Goal: Task Accomplishment & Management: Complete application form

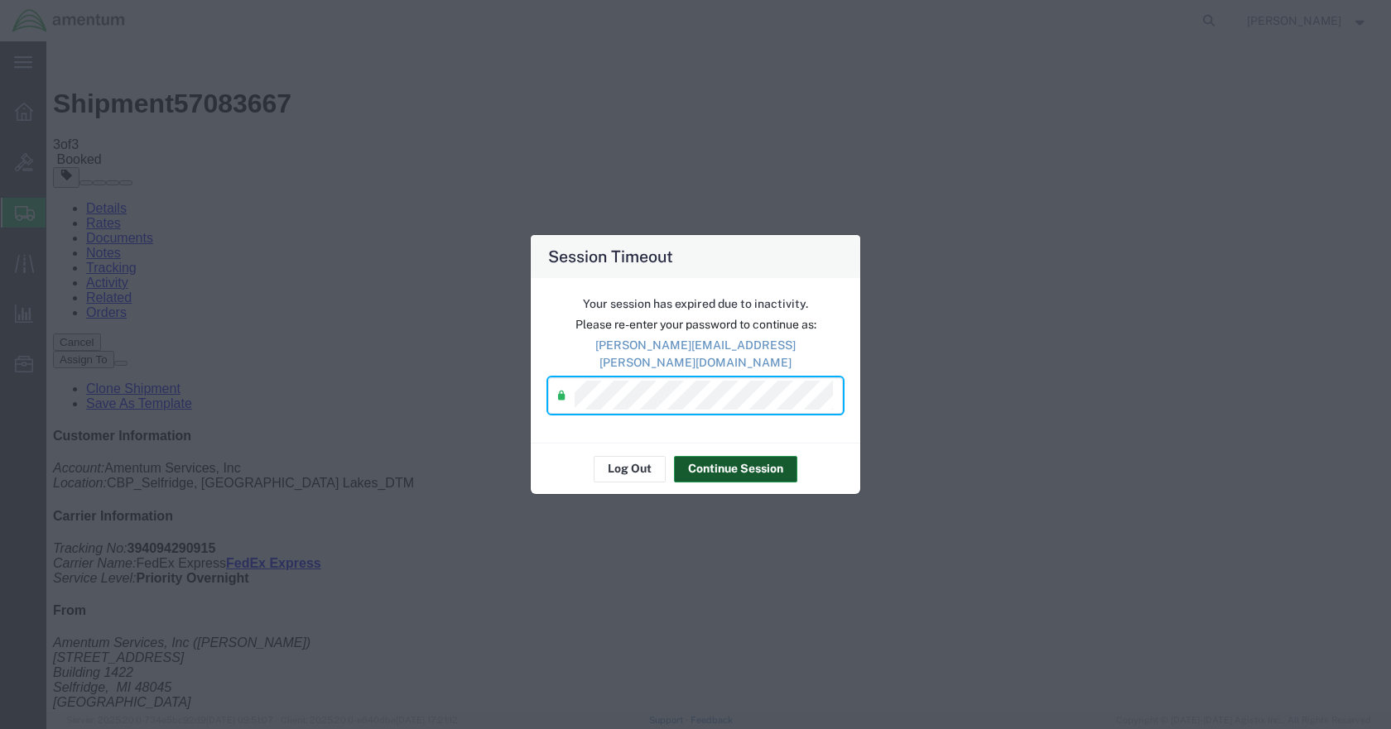
click at [700, 456] on button "Continue Session" at bounding box center [735, 469] width 123 height 26
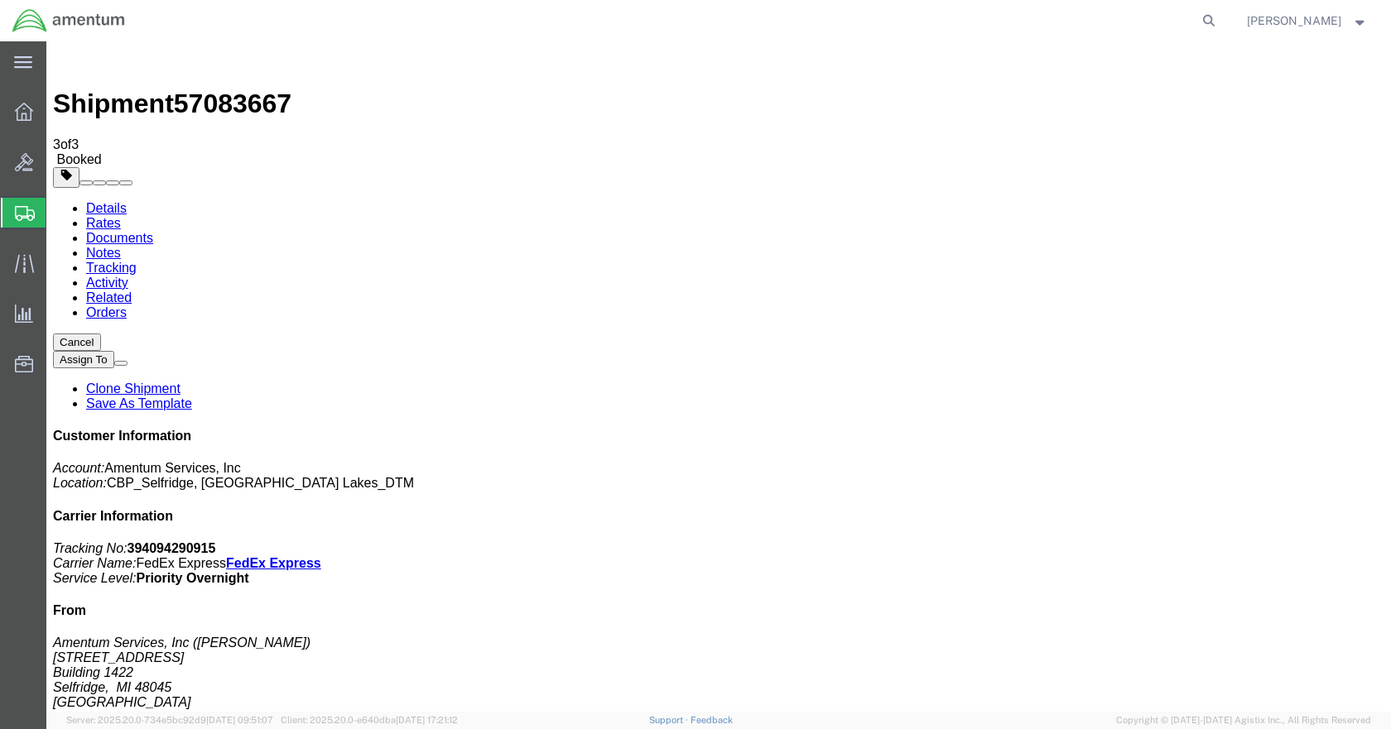
click at [0, 0] on span "Create Shipment" at bounding box center [0, 0] width 0 height 0
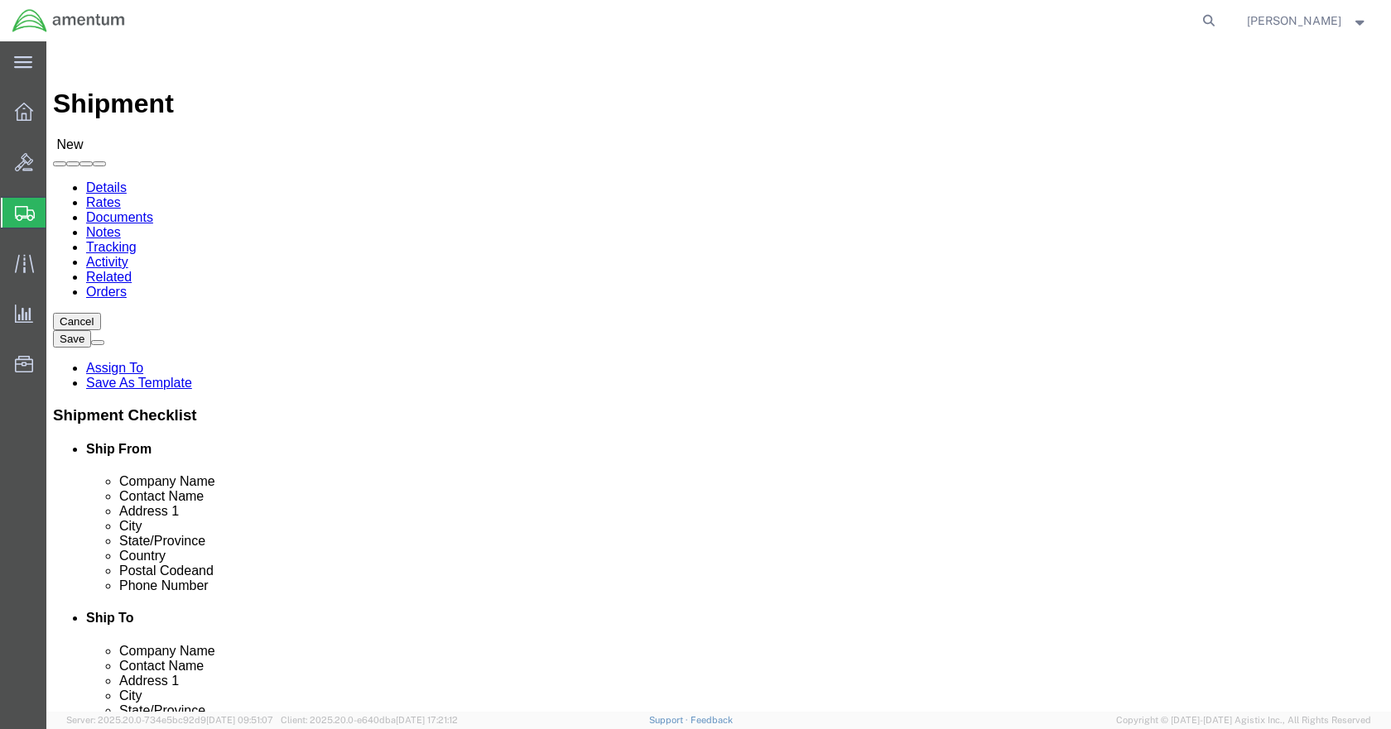
click input "text"
type input "[PERSON_NAME]"
click p "- Amentum Services, Inc - ([PERSON_NAME]) [STREET_ADDRESS]"
select select "MI"
type input "[PERSON_NAME]"
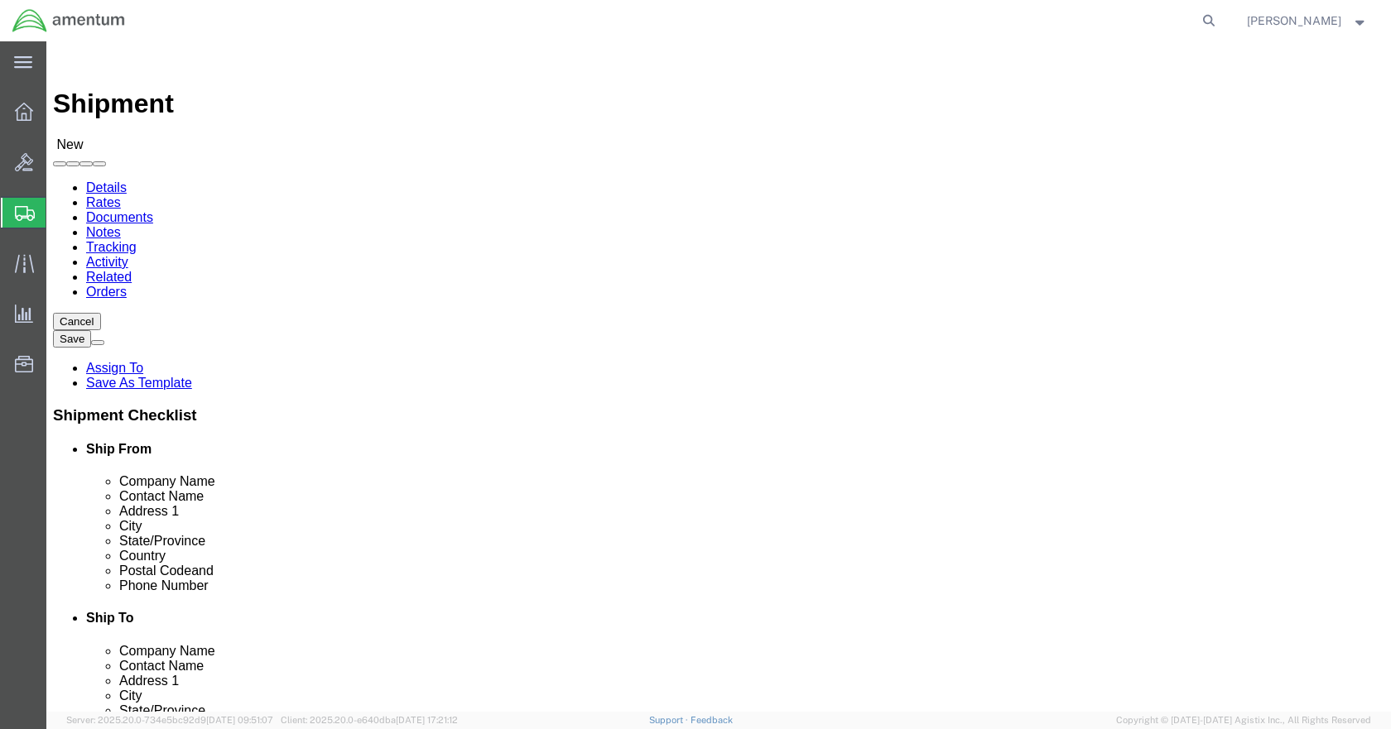
click input "text"
type input "5869542217"
type input "NCR"
select select "49925"
select select "VA"
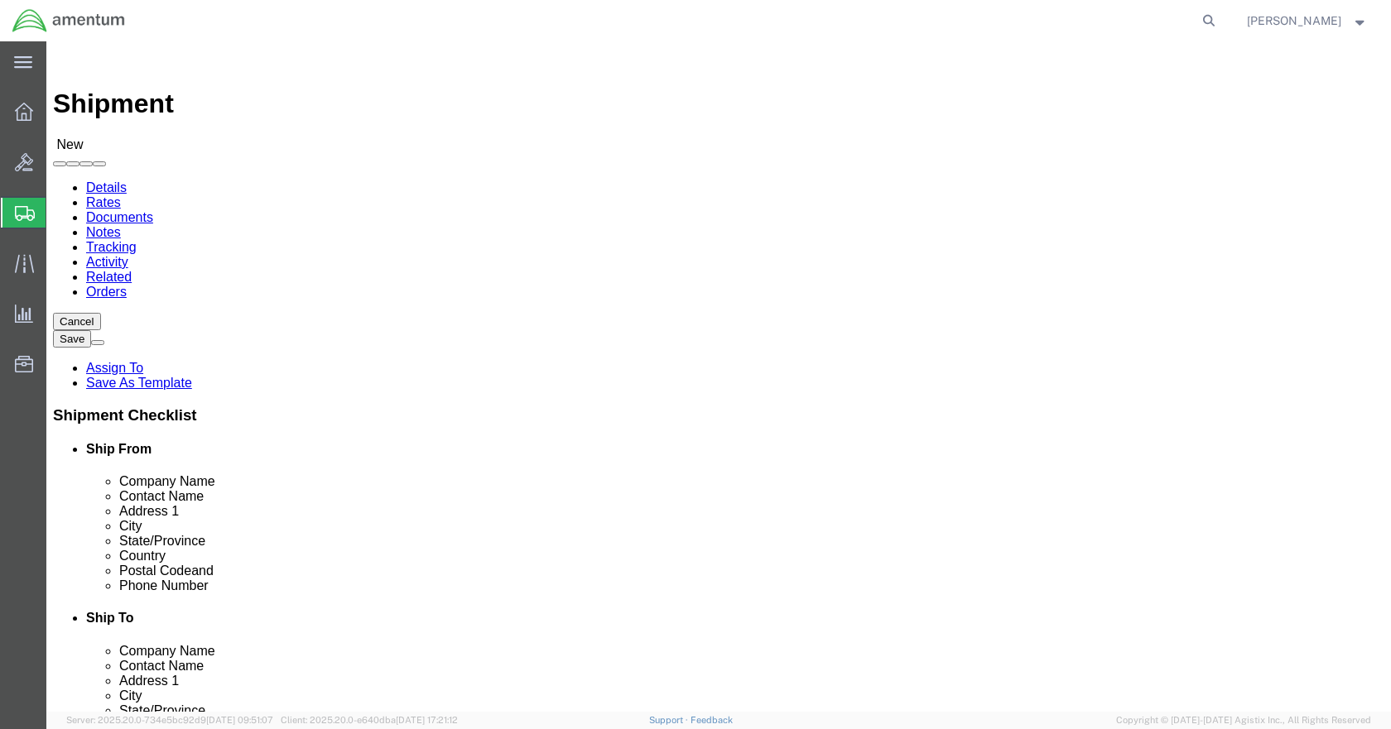
click input "checkbox"
checkbox input "false"
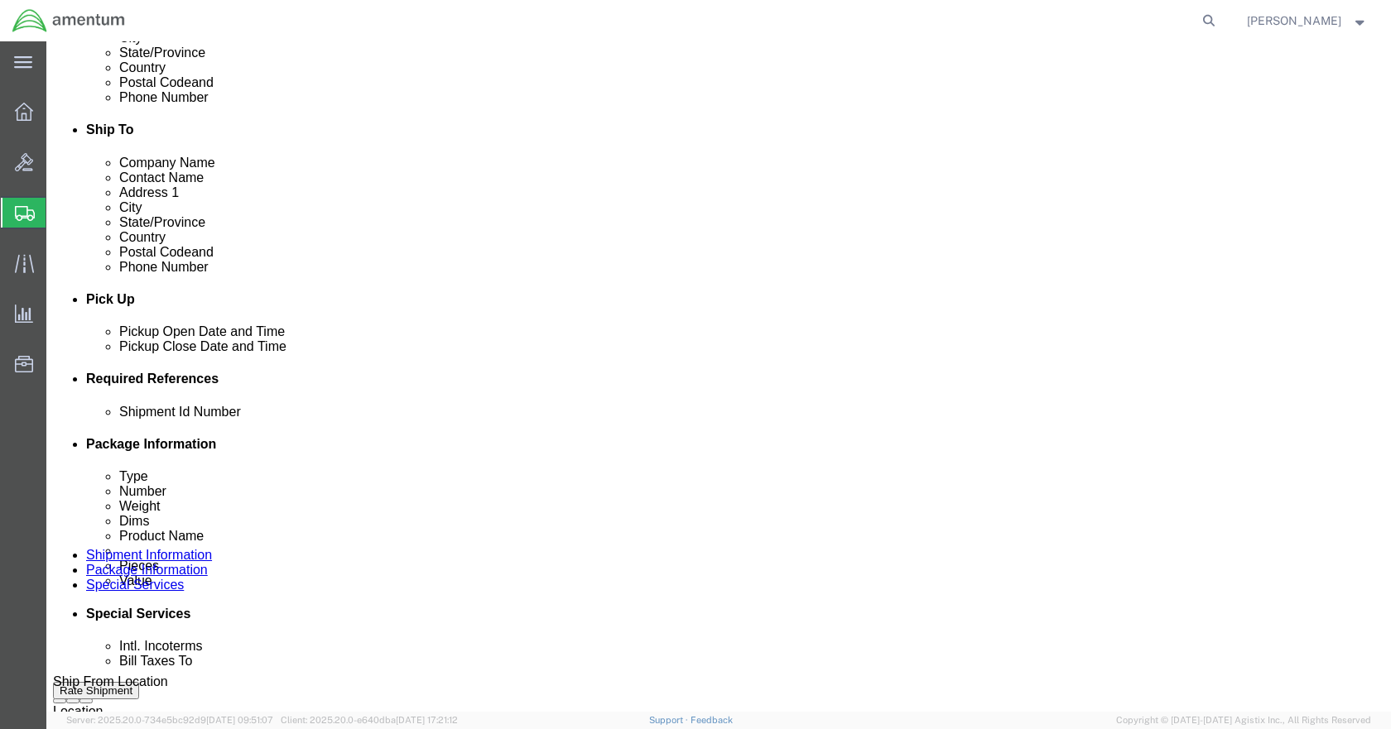
scroll to position [497, 0]
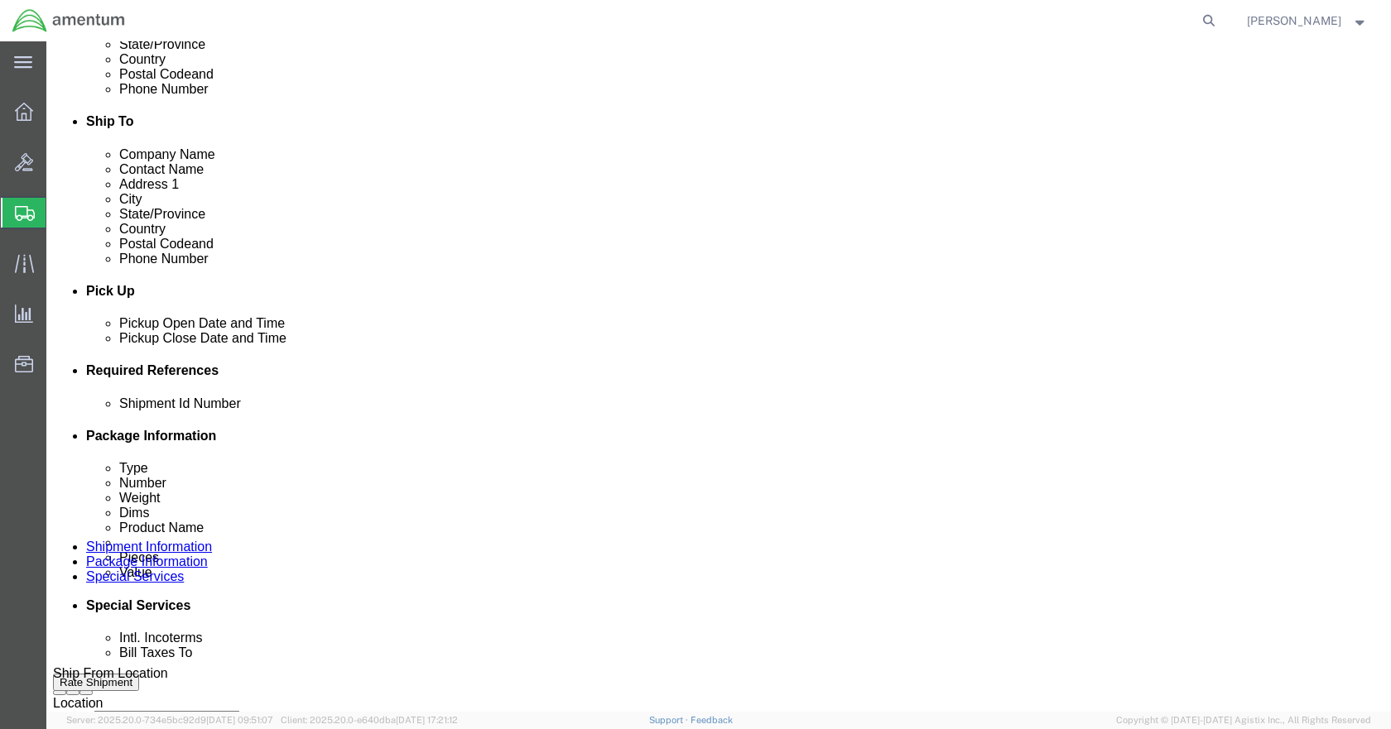
click button "Add reference"
click input "text"
type input "TOOL LOAN"
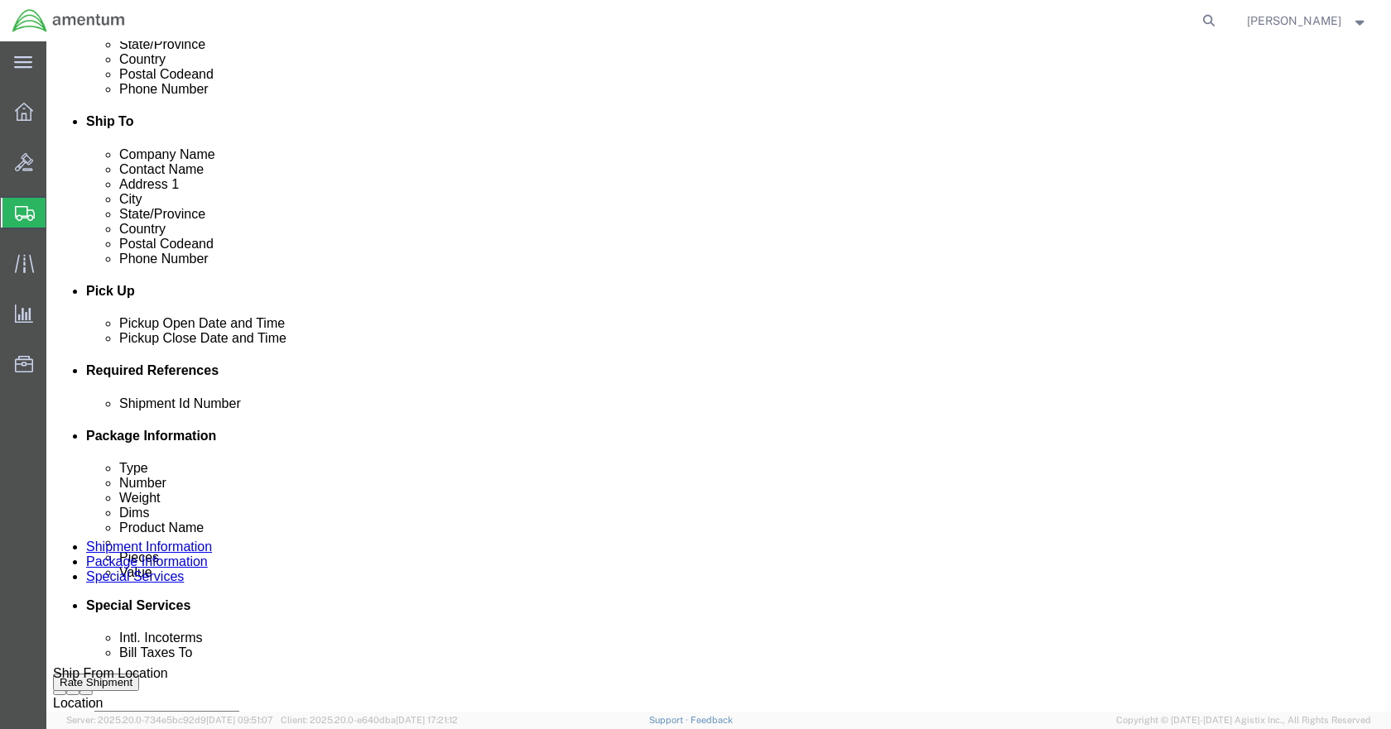
type input "IVHMS"
click input "text"
type input "CBP"
type input "6118.04.03.2219.000.DTM.0000"
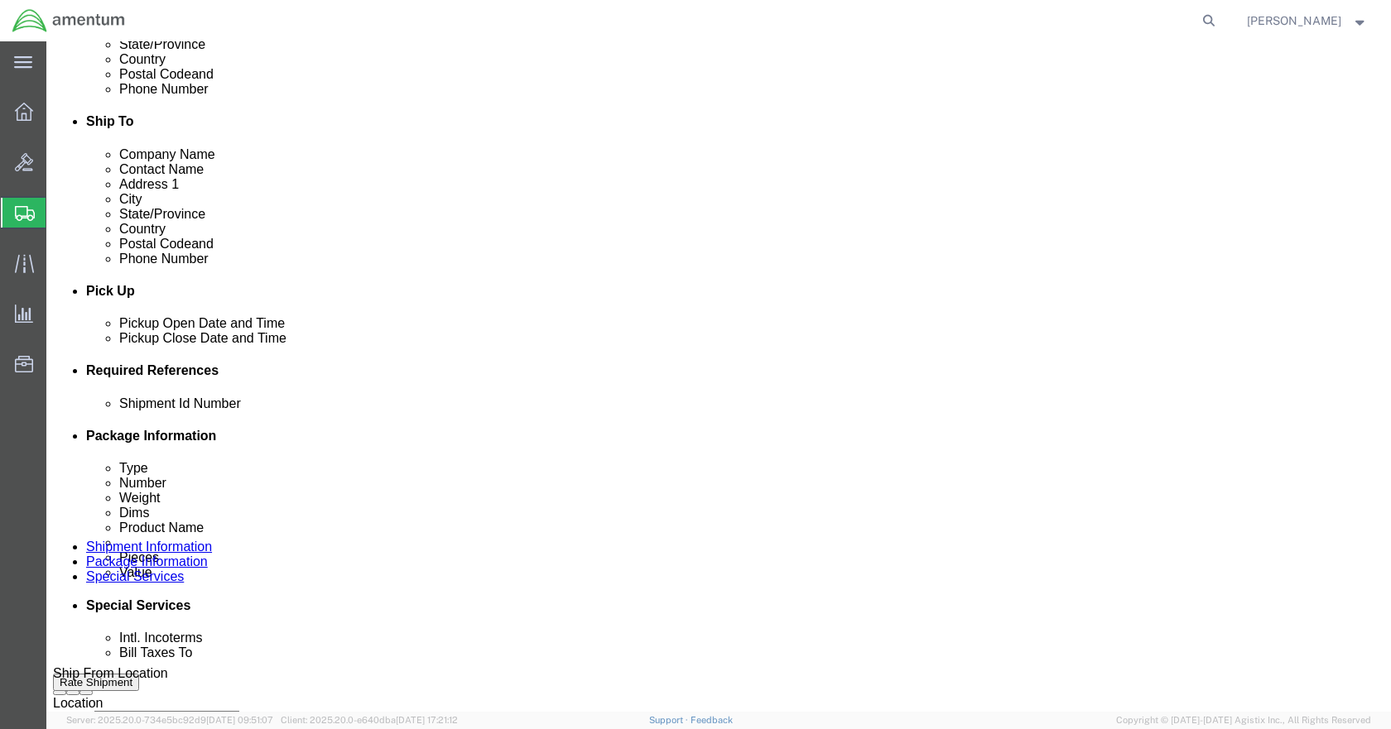
scroll to position [0, 0]
click select "Select Account Type Activity ID Airline Appointment Number ASN Batch Request # …"
select select "DEPT"
click select "Select Account Type Activity ID Airline Appointment Number ASN Batch Request # …"
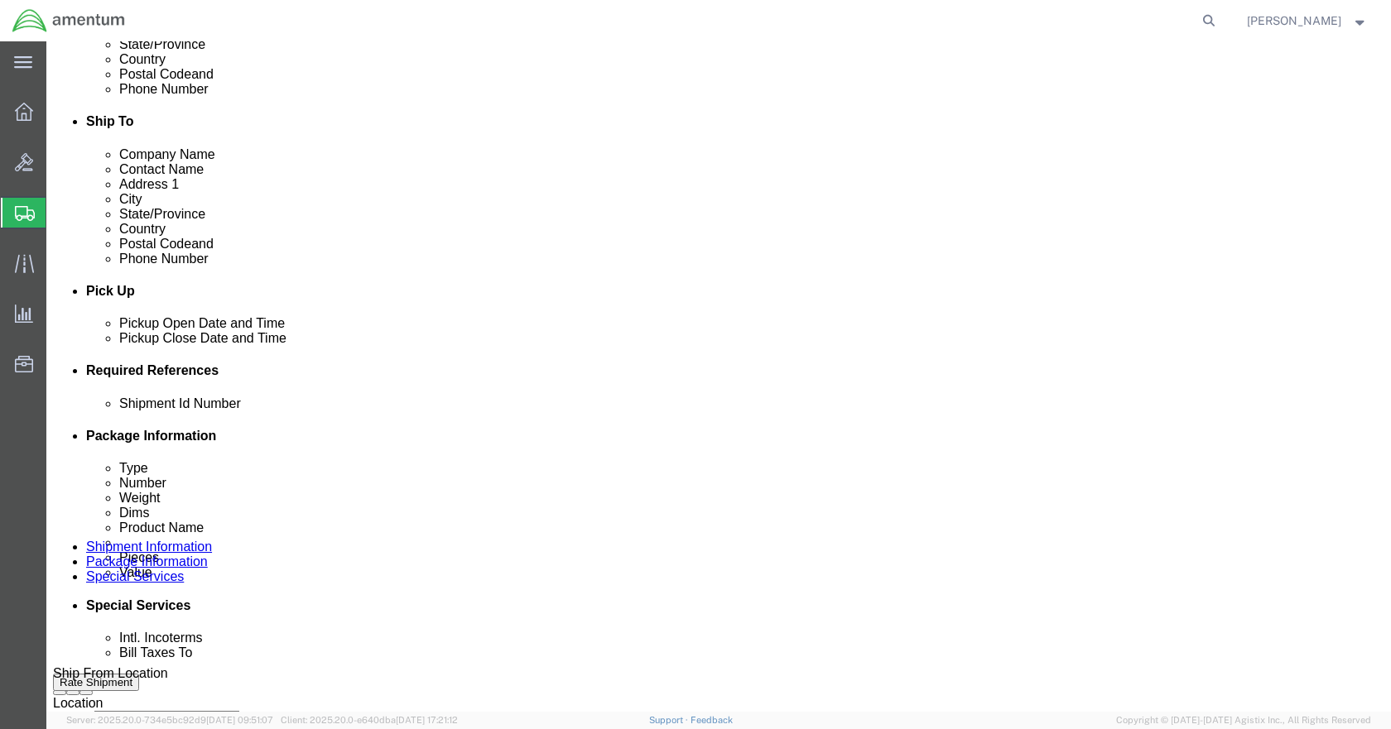
select select "CUSTREF"
click select "Select Account Type Activity ID Airline Appointment Number ASN Batch Request # …"
select select "PROJNUM"
click select "Select Account Type Activity ID Airline Appointment Number ASN Batch Request # …"
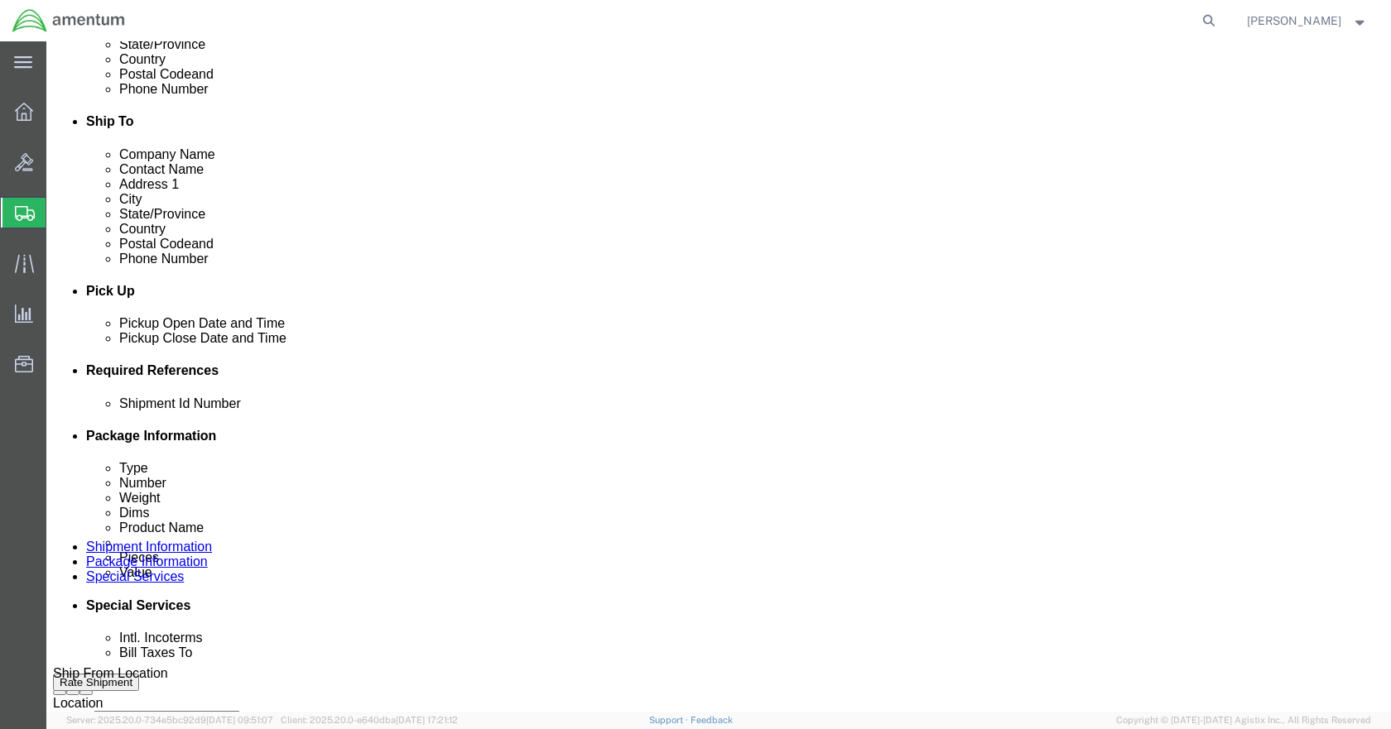
click icon
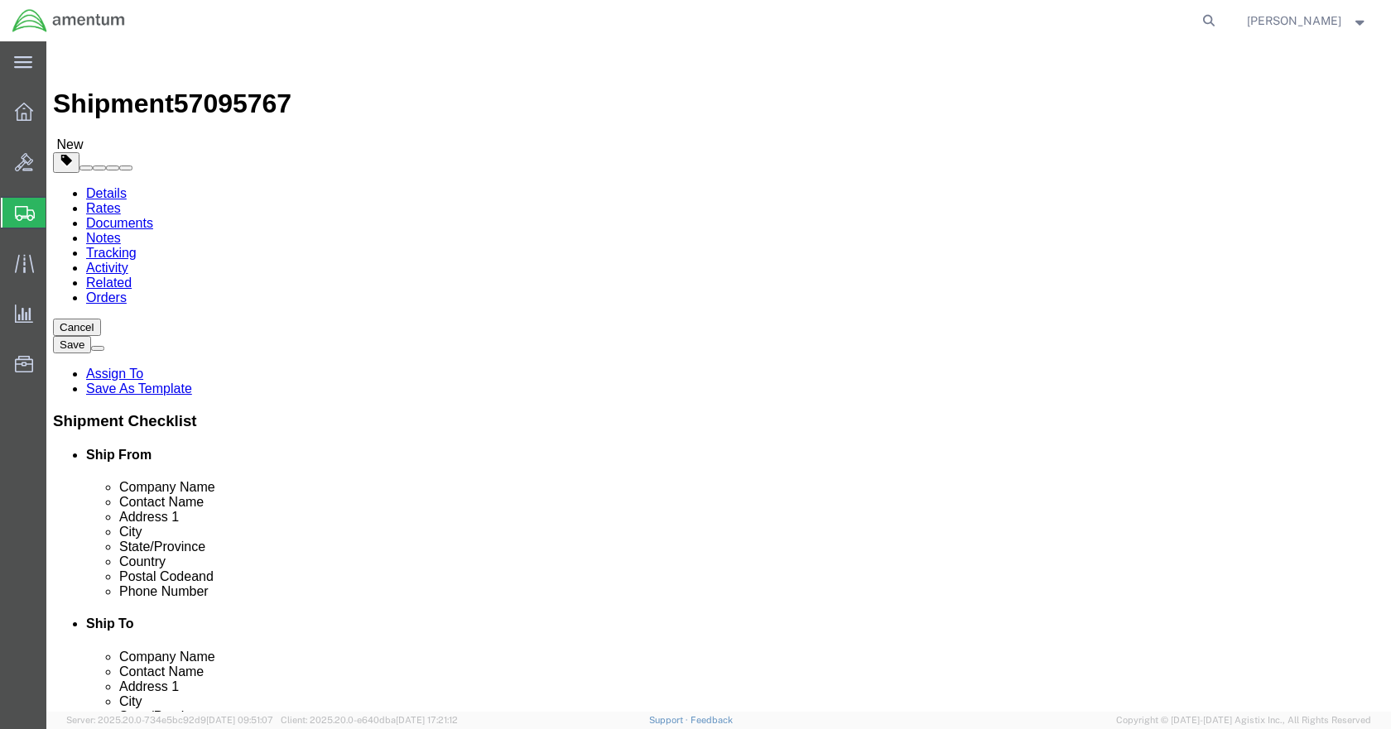
click select "Select BCK Boxes Bale(s) Basket(s) Bolt(s) Bottle(s) Buckets Bulk Bundle(s) Can…"
select select "CASE"
click select "Select BCK Boxes Bale(s) Basket(s) Bolt(s) Bottle(s) Buckets Bulk Bundle(s) Can…"
click input "text"
type input "31"
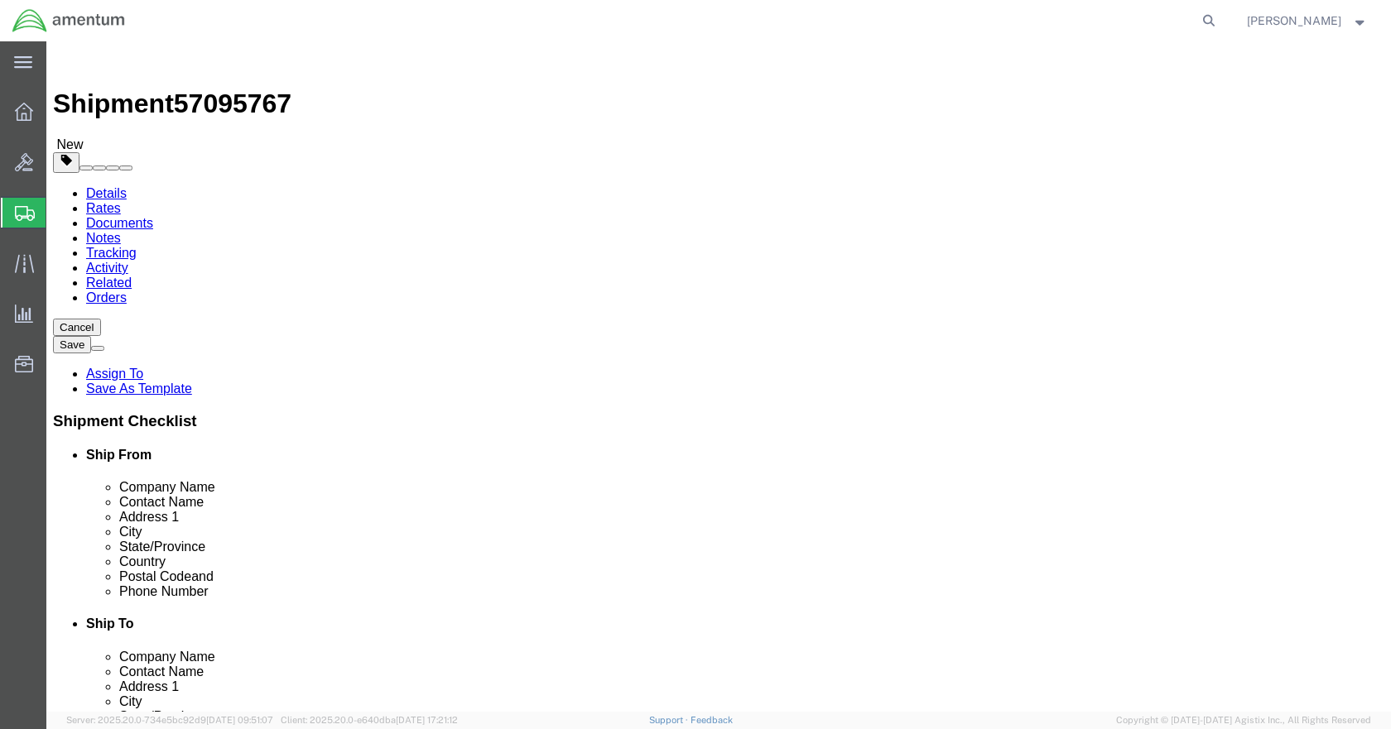
type input "24"
type input "17"
type input "60.00"
click link "Add Content"
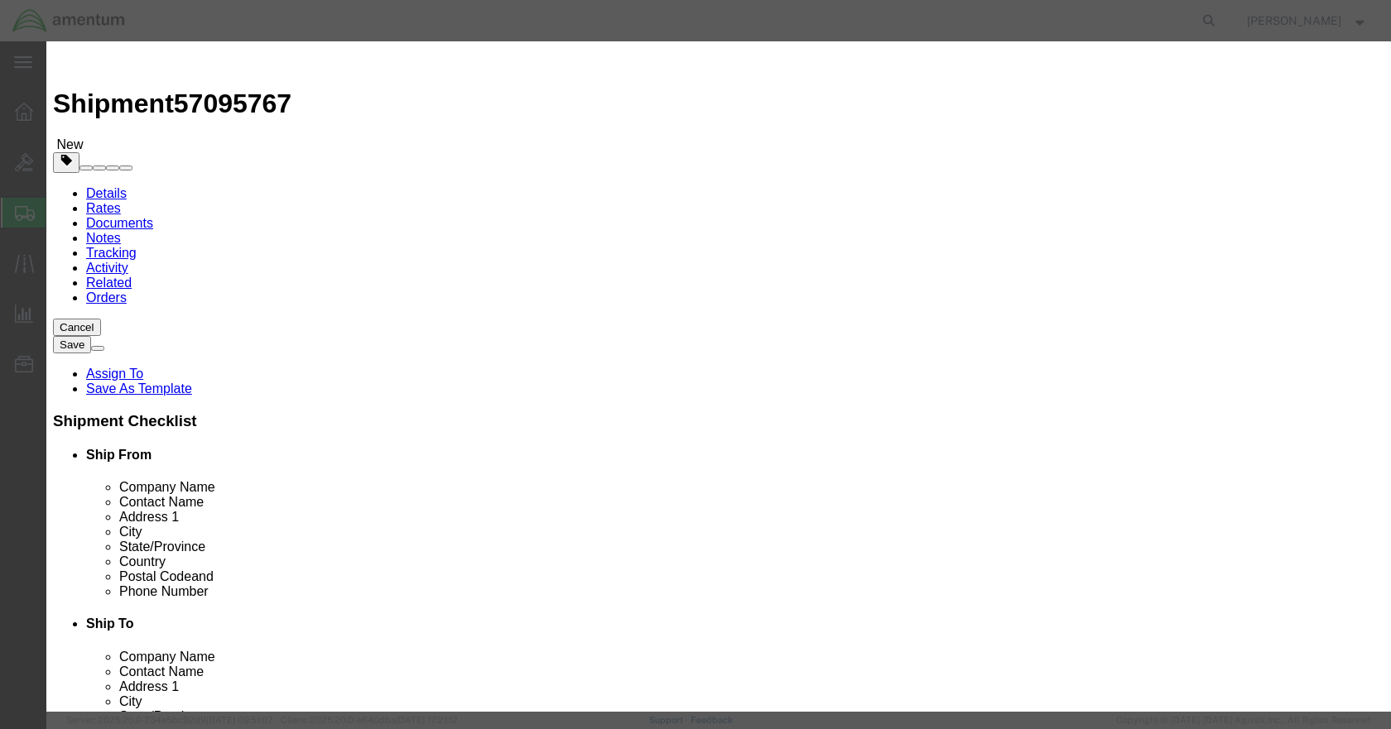
click input "text"
type input "IVHMS"
click input "text"
type input "55000"
select select "USD"
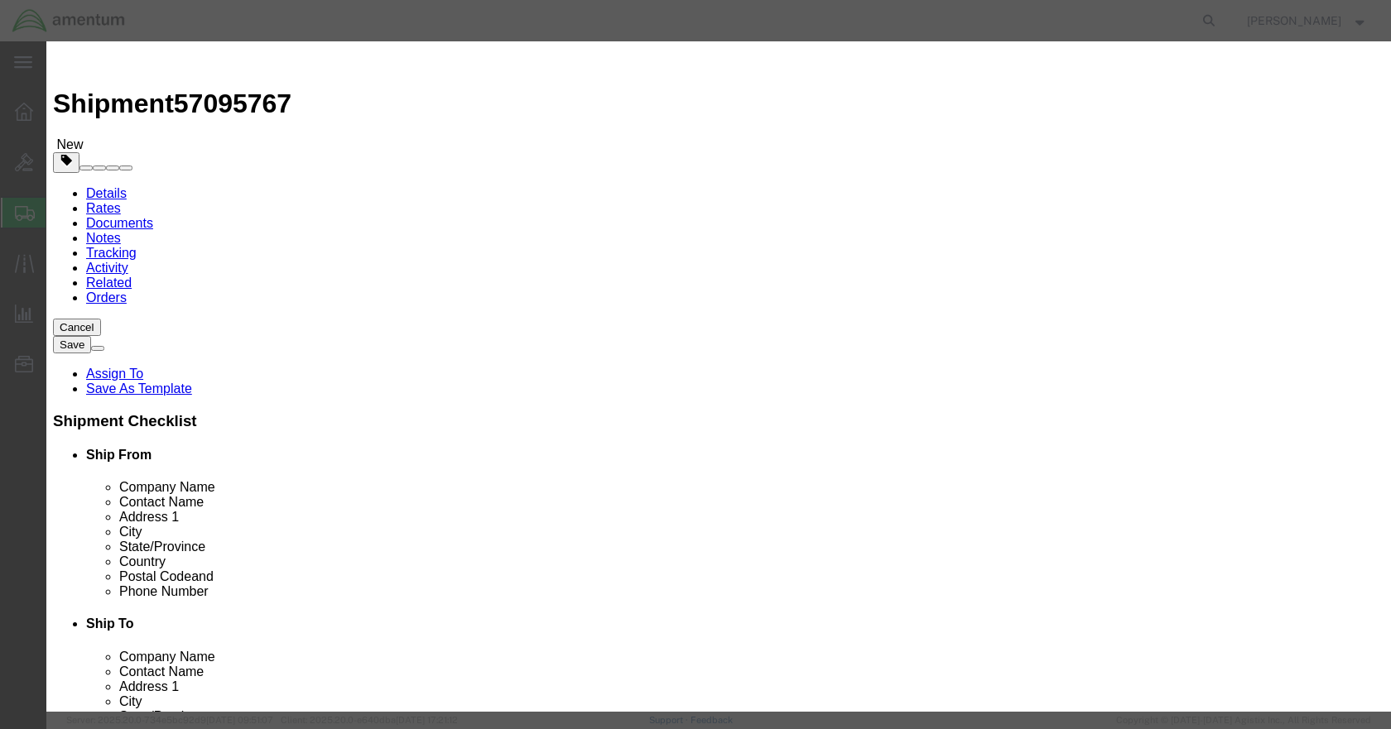
click button "Save & Close"
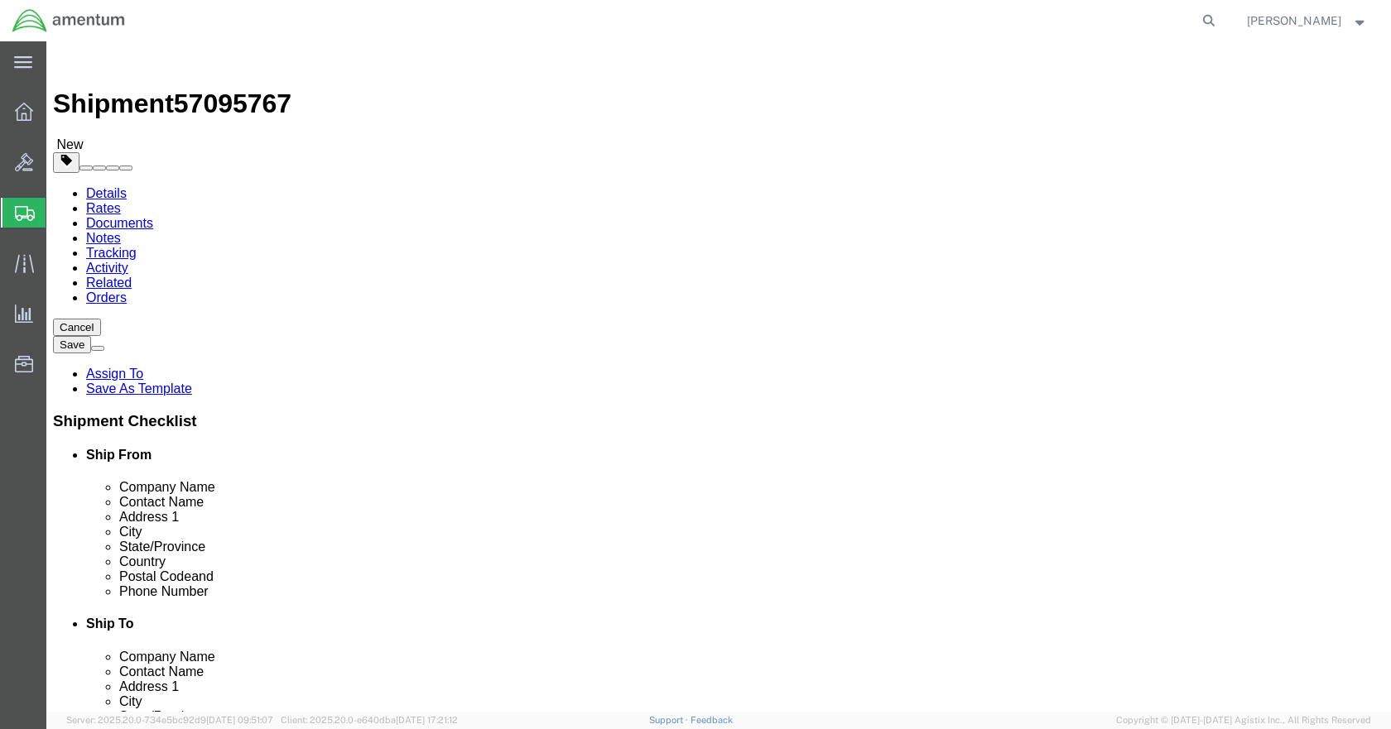
click link "Add Content"
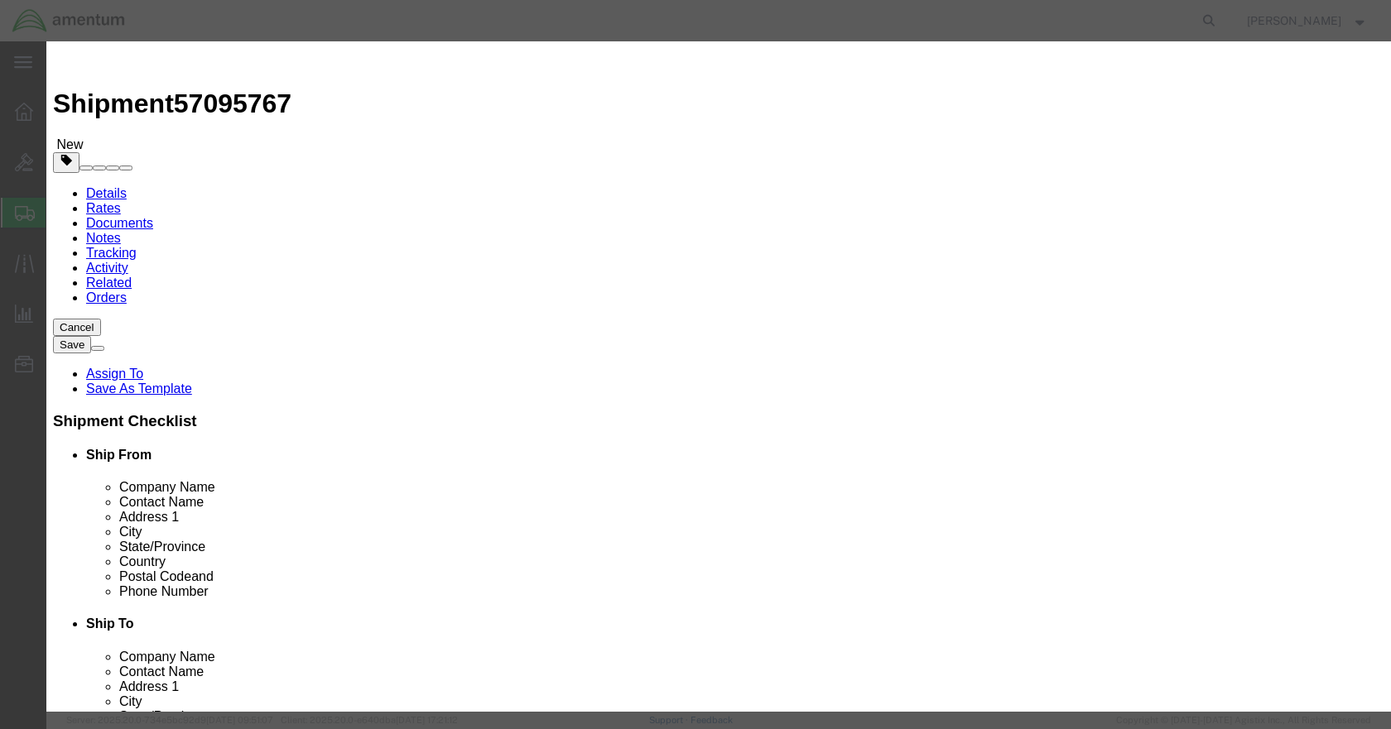
click input "0"
type input "1"
click input "text"
type input "IVHMS"
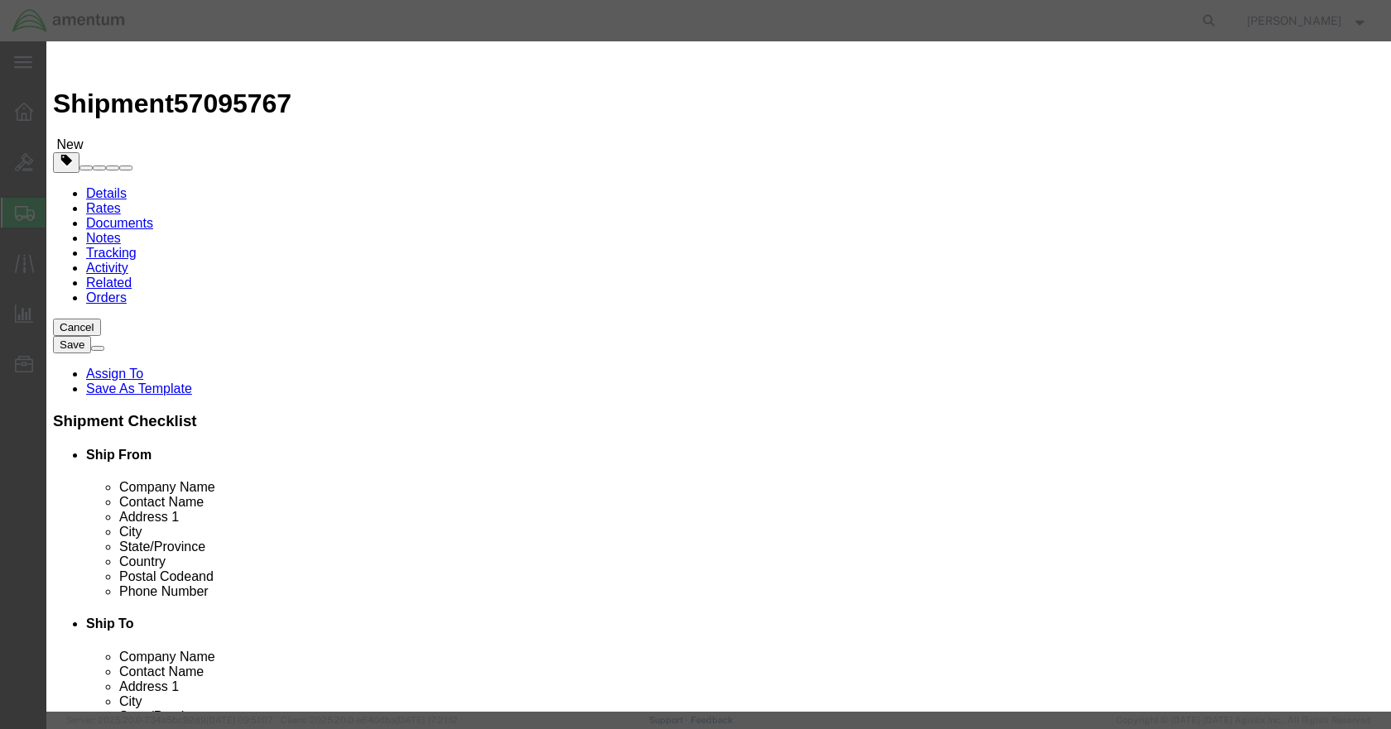
click input "text"
type input "55000"
click button "Save & Close"
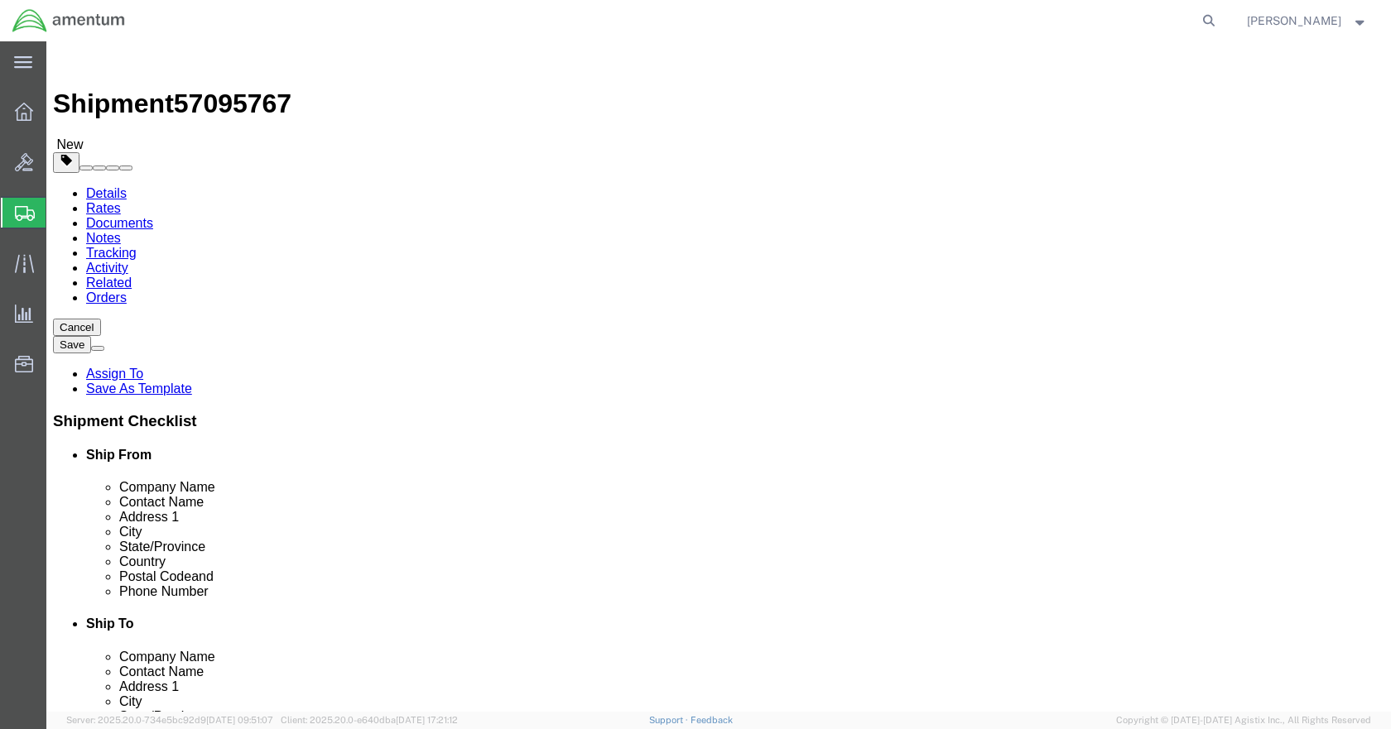
click p "IVHMS"
click link "Delete this content"
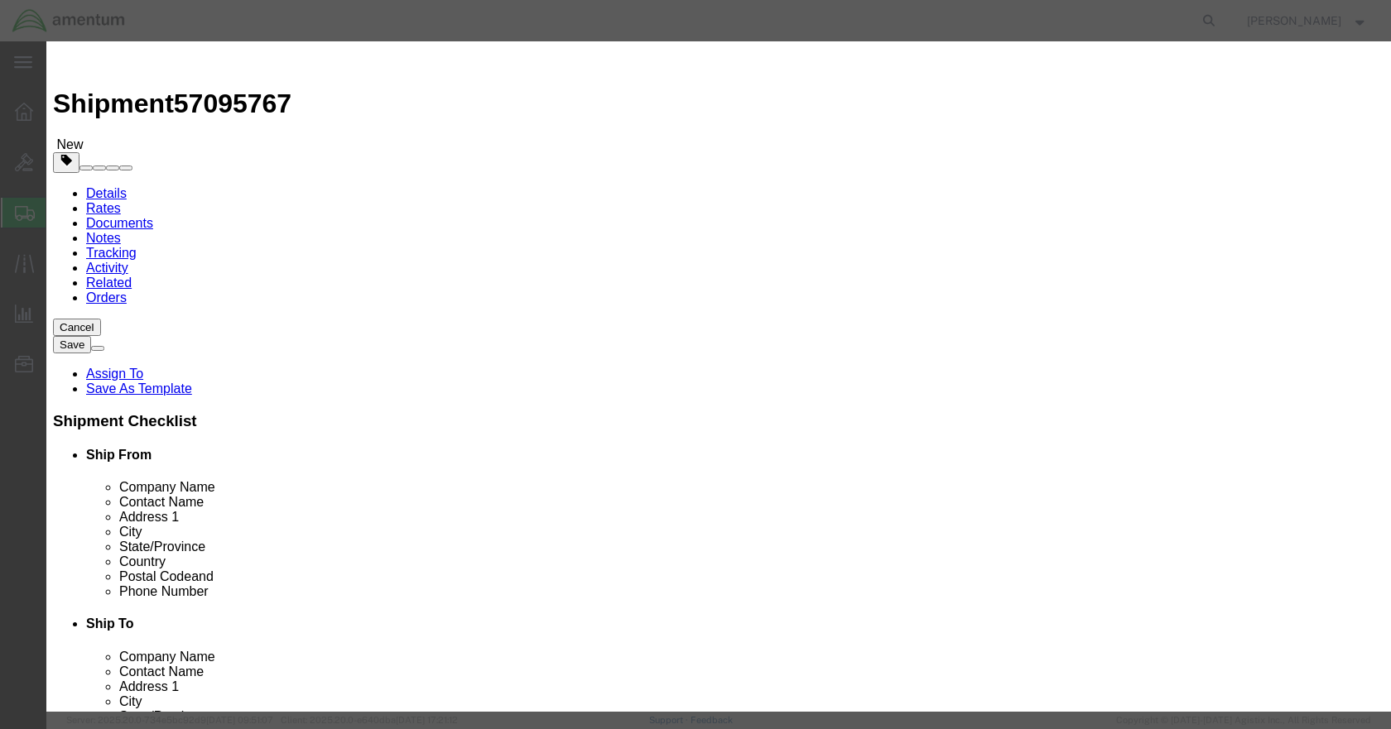
click button "Yes"
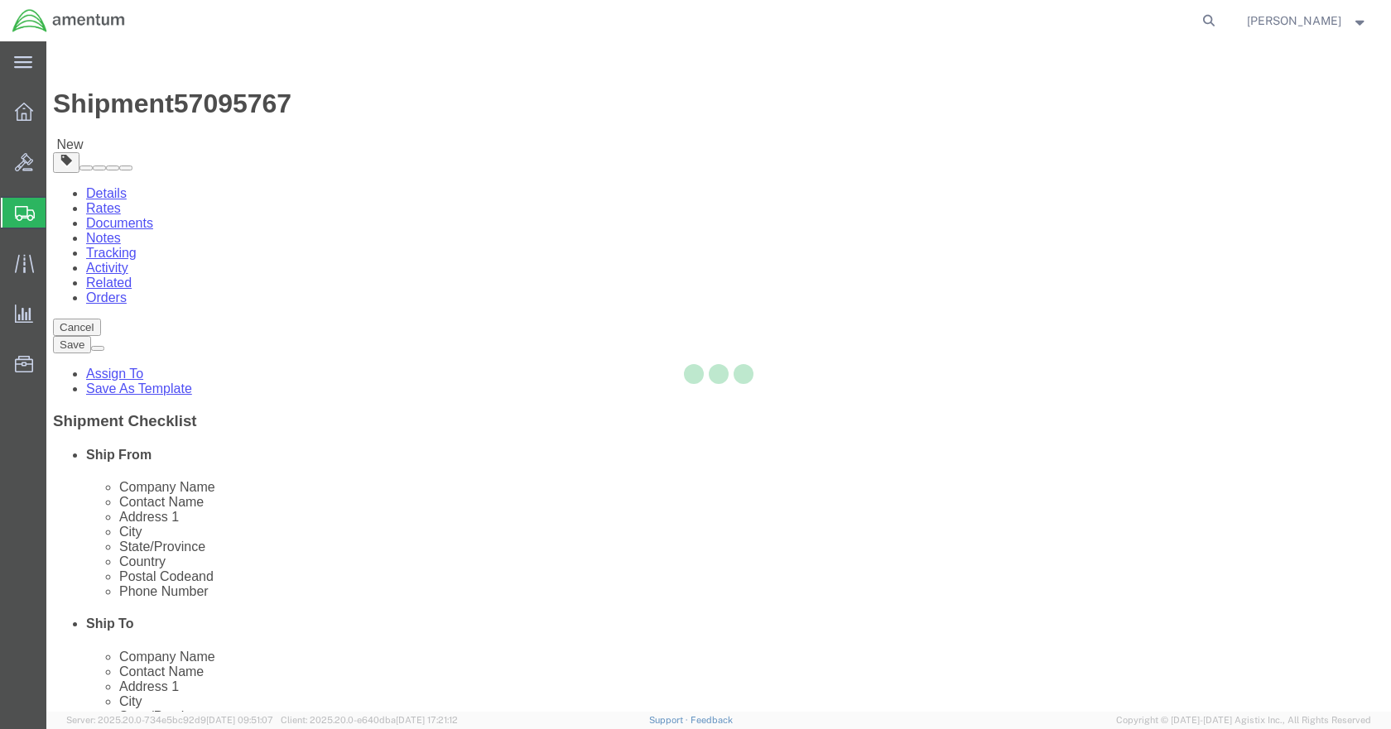
select select "CASE"
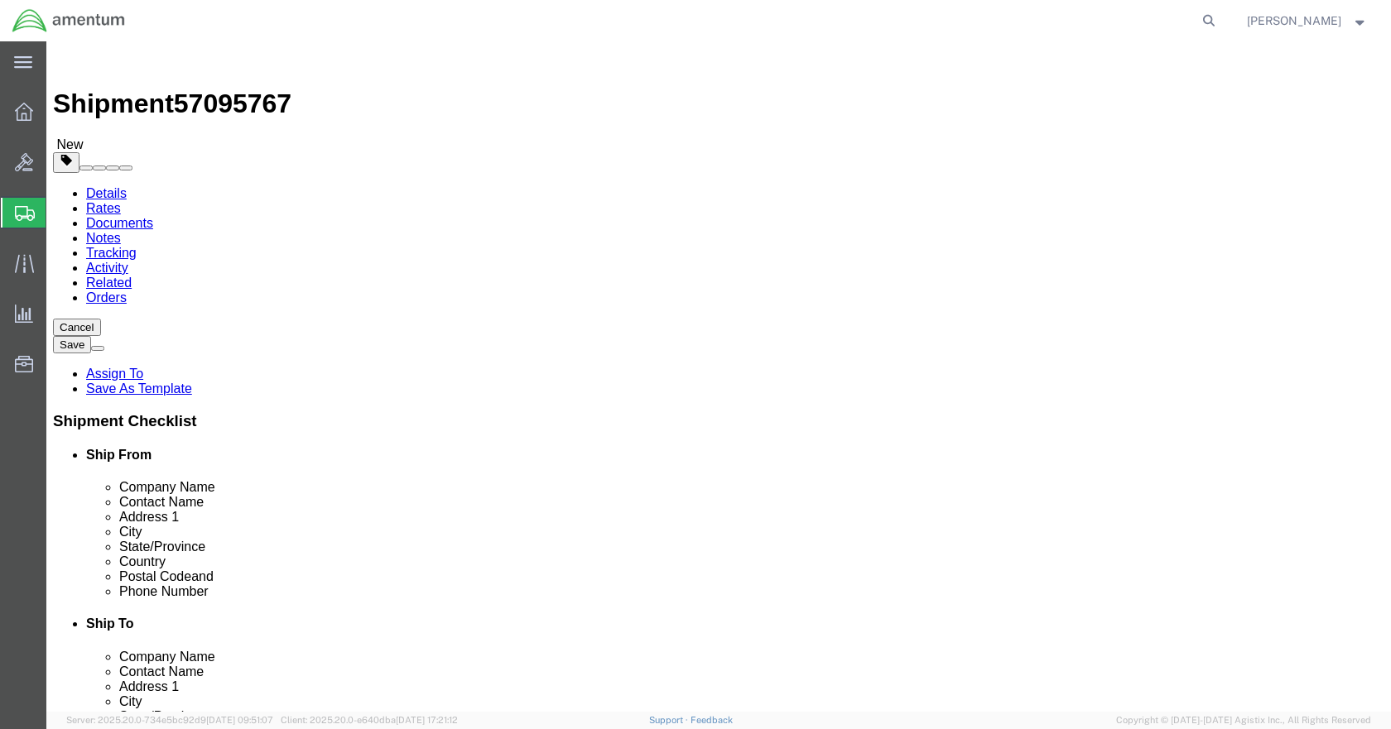
click button "Rate Shipment"
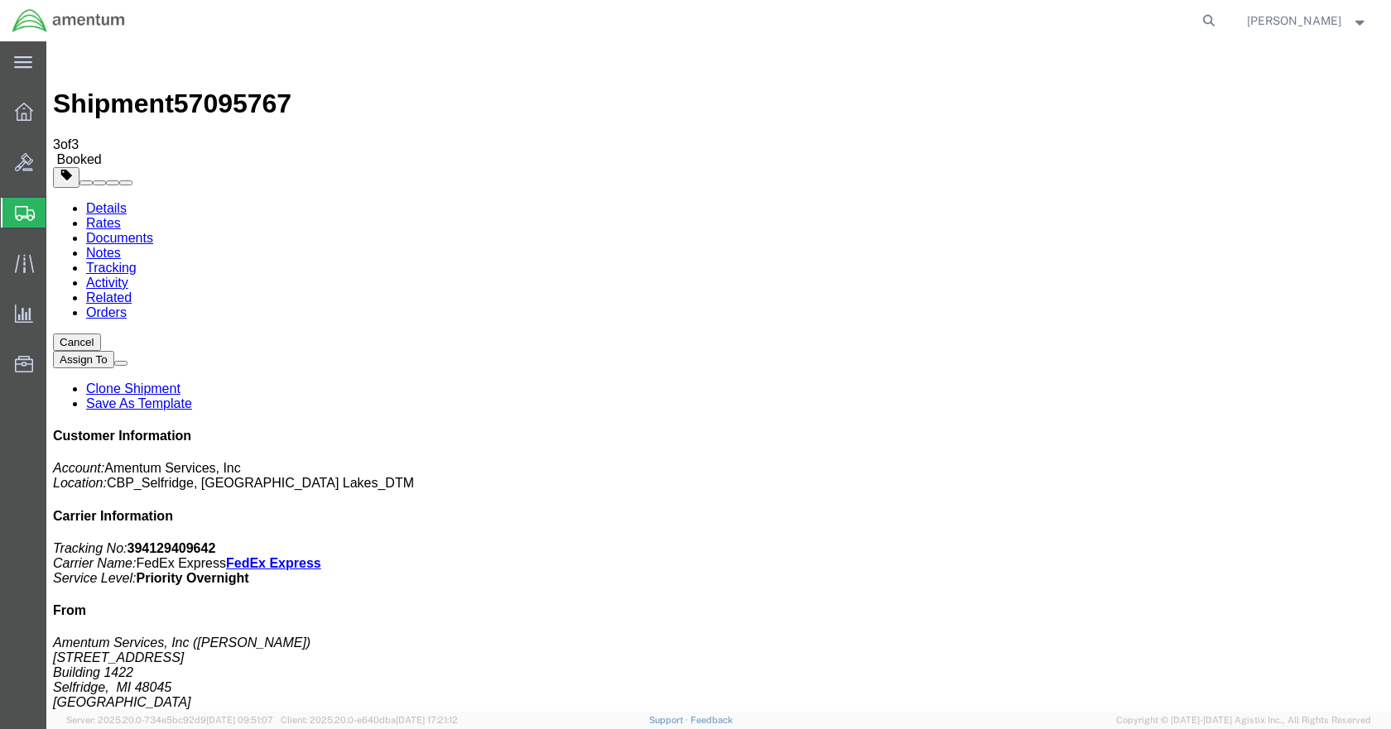
drag, startPoint x: 585, startPoint y: 296, endPoint x: 590, endPoint y: 304, distance: 9.0
